Goal: Communication & Community: Participate in discussion

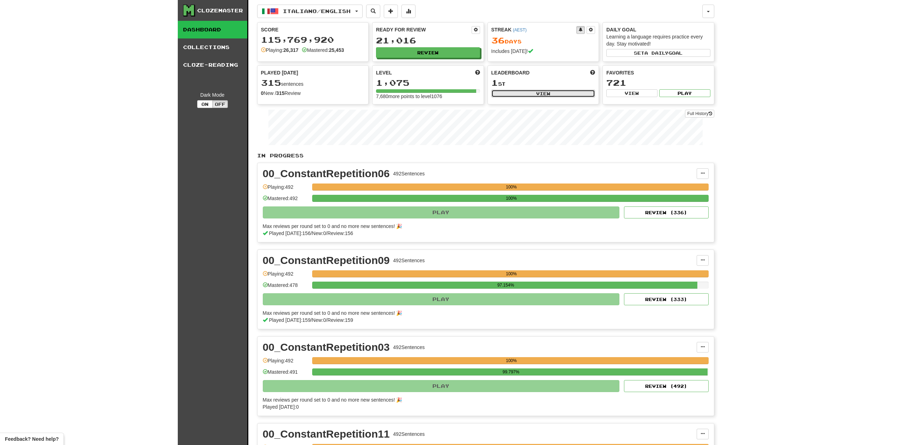
click at [531, 94] on button "View" at bounding box center [543, 94] width 104 height 8
select select "**********"
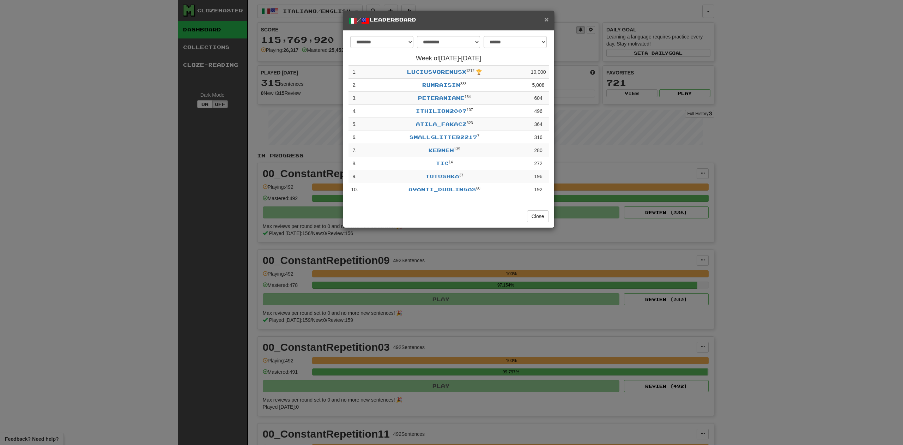
click at [548, 18] on span "×" at bounding box center [546, 19] width 4 height 8
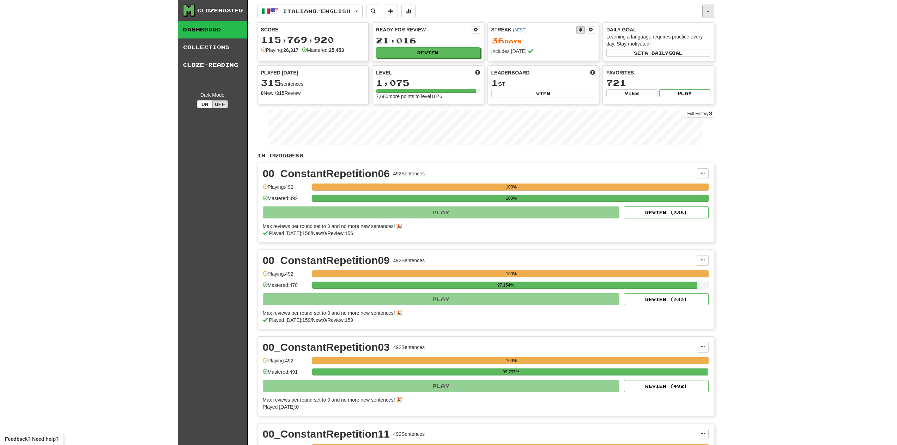
click at [708, 10] on button "button" at bounding box center [708, 11] width 12 height 13
click at [670, 66] on link "Activity Feed" at bounding box center [672, 66] width 83 height 9
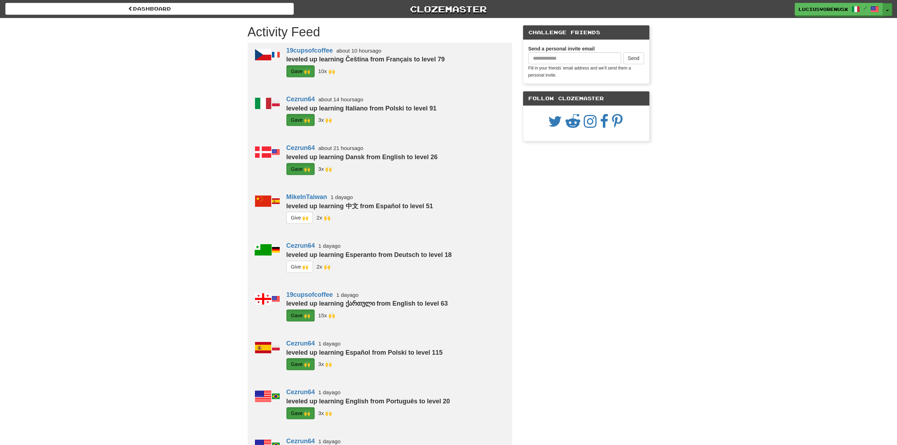
click at [888, 10] on button "Toggle Dropdown" at bounding box center [887, 9] width 9 height 13
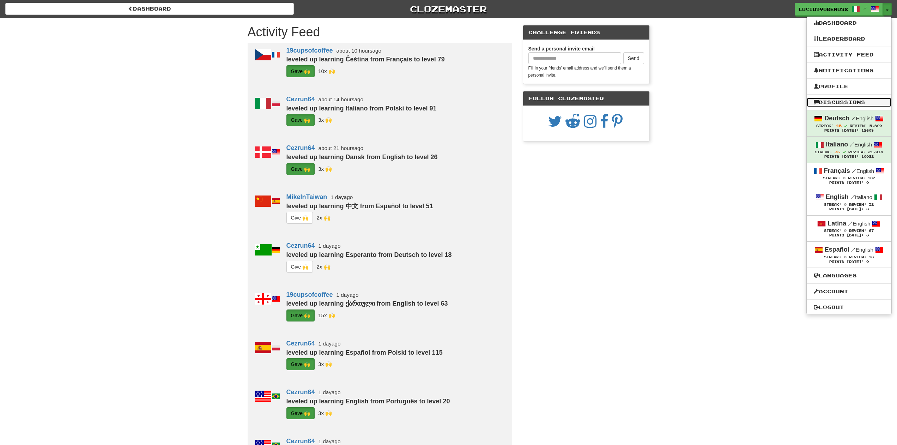
click at [839, 105] on link "Discussions" at bounding box center [848, 102] width 85 height 9
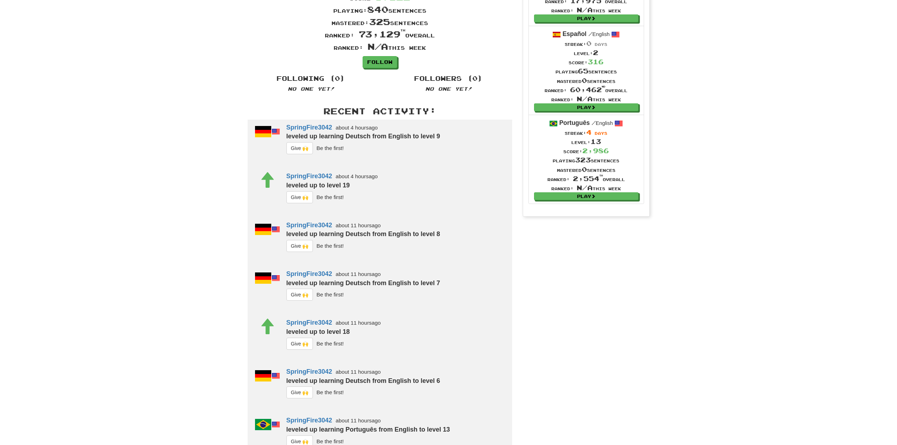
scroll to position [108, 0]
